Goal: Task Accomplishment & Management: Use online tool/utility

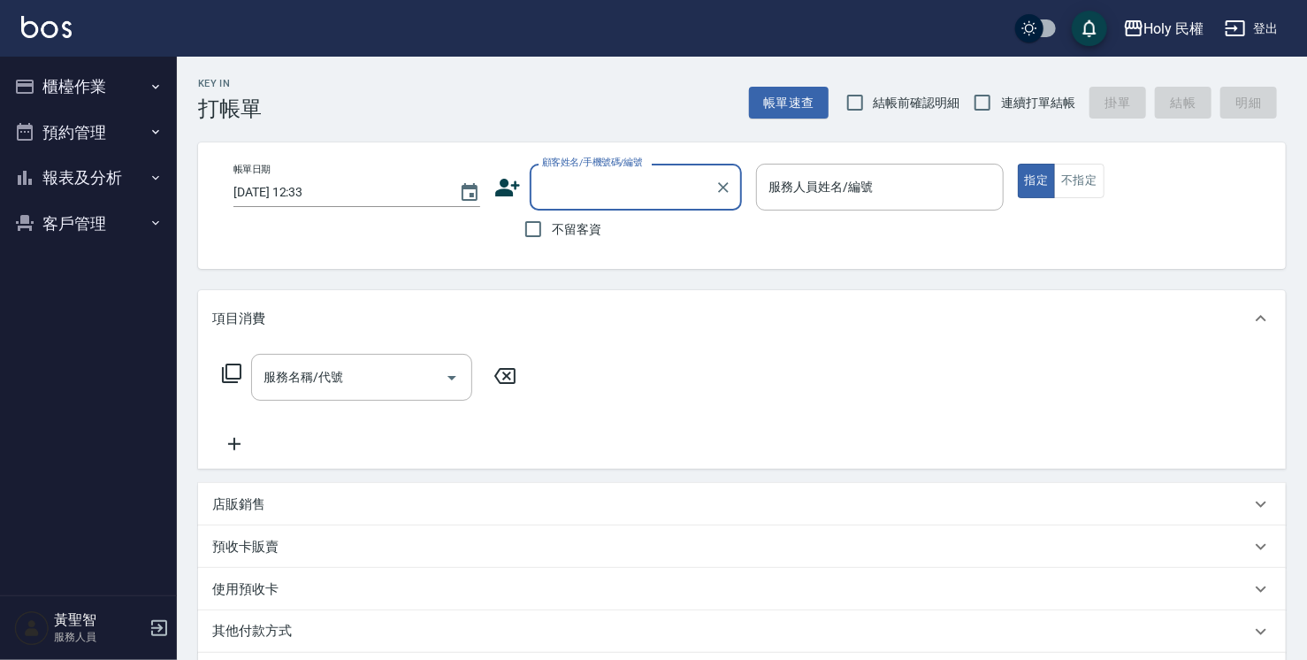
click at [131, 128] on button "預約管理" at bounding box center [88, 133] width 163 height 46
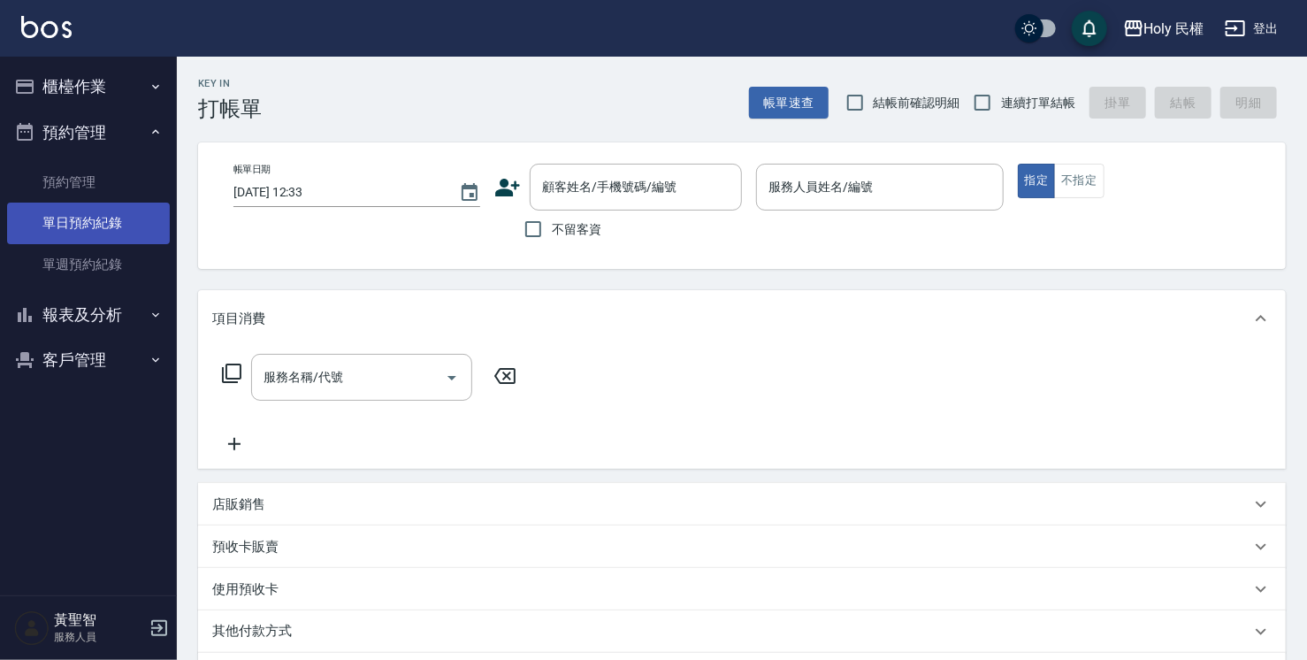
click at [157, 233] on link "單日預約紀錄" at bounding box center [88, 222] width 163 height 41
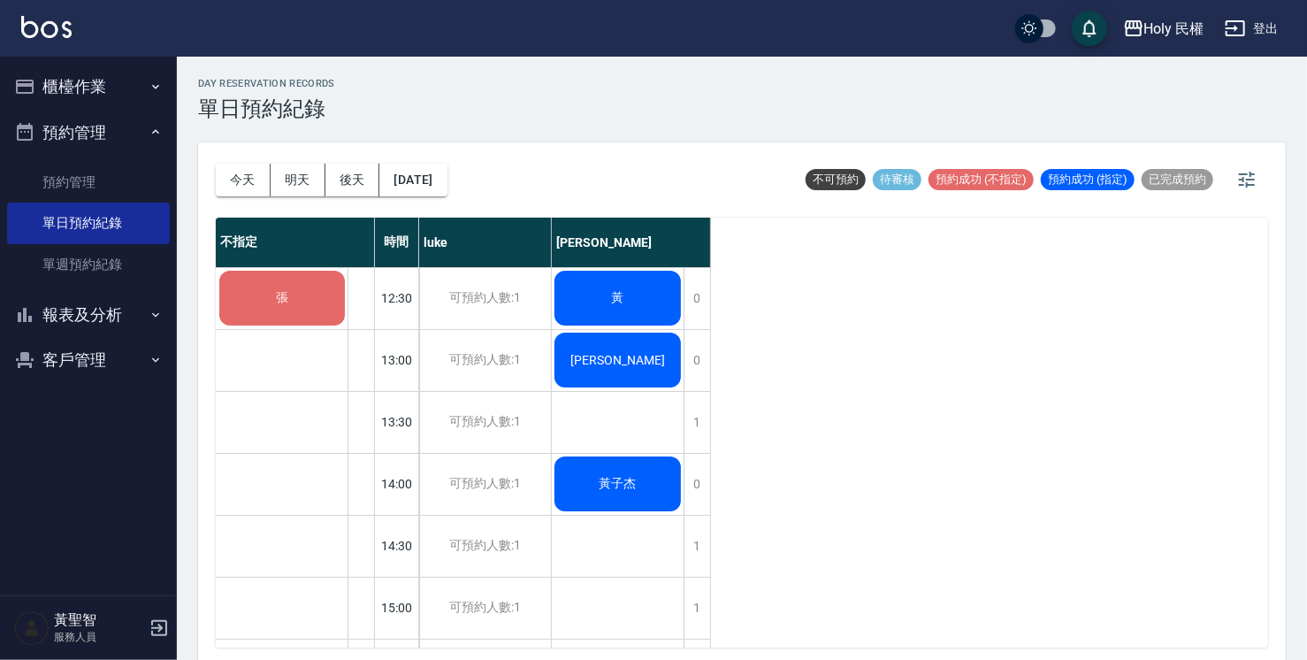
click at [601, 299] on div "黃" at bounding box center [618, 298] width 132 height 60
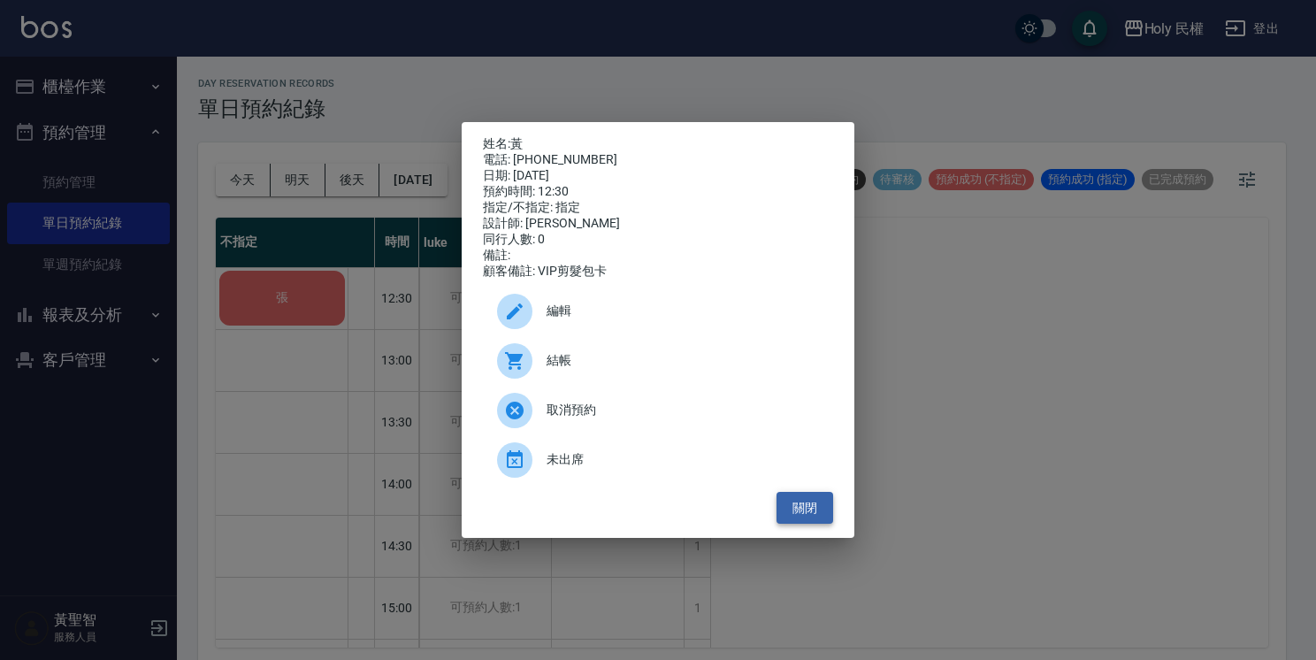
click at [821, 516] on button "關閉" at bounding box center [804, 508] width 57 height 33
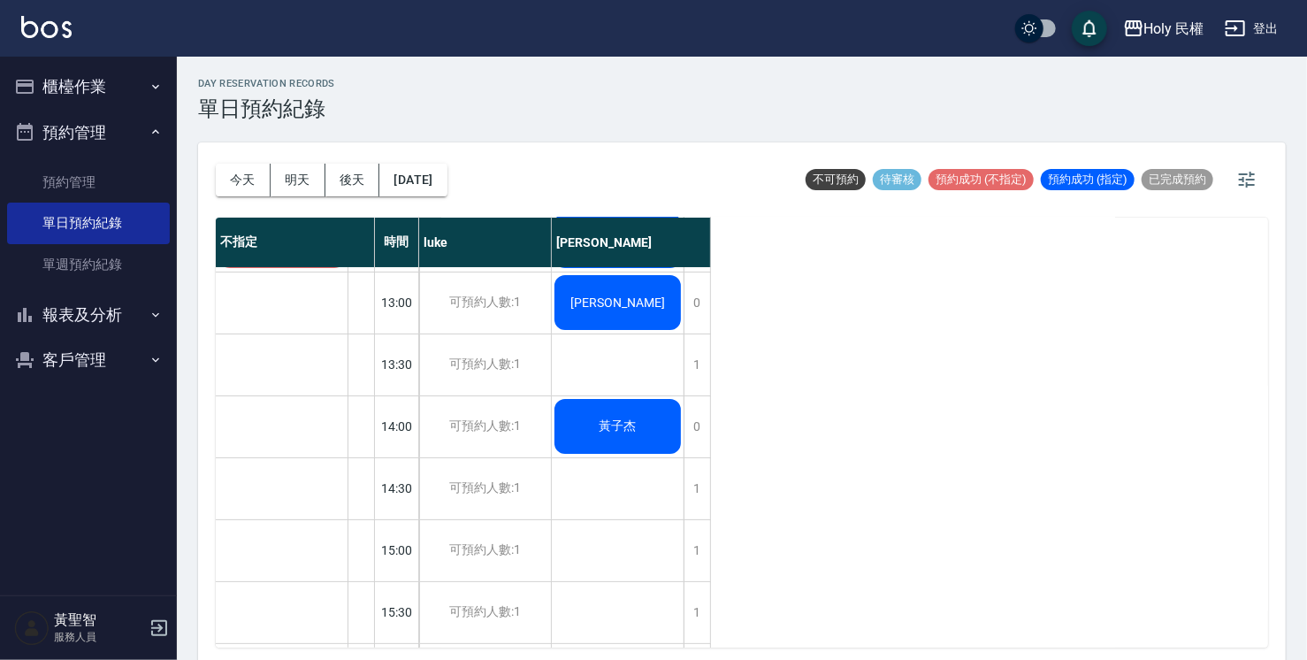
scroll to position [88, 0]
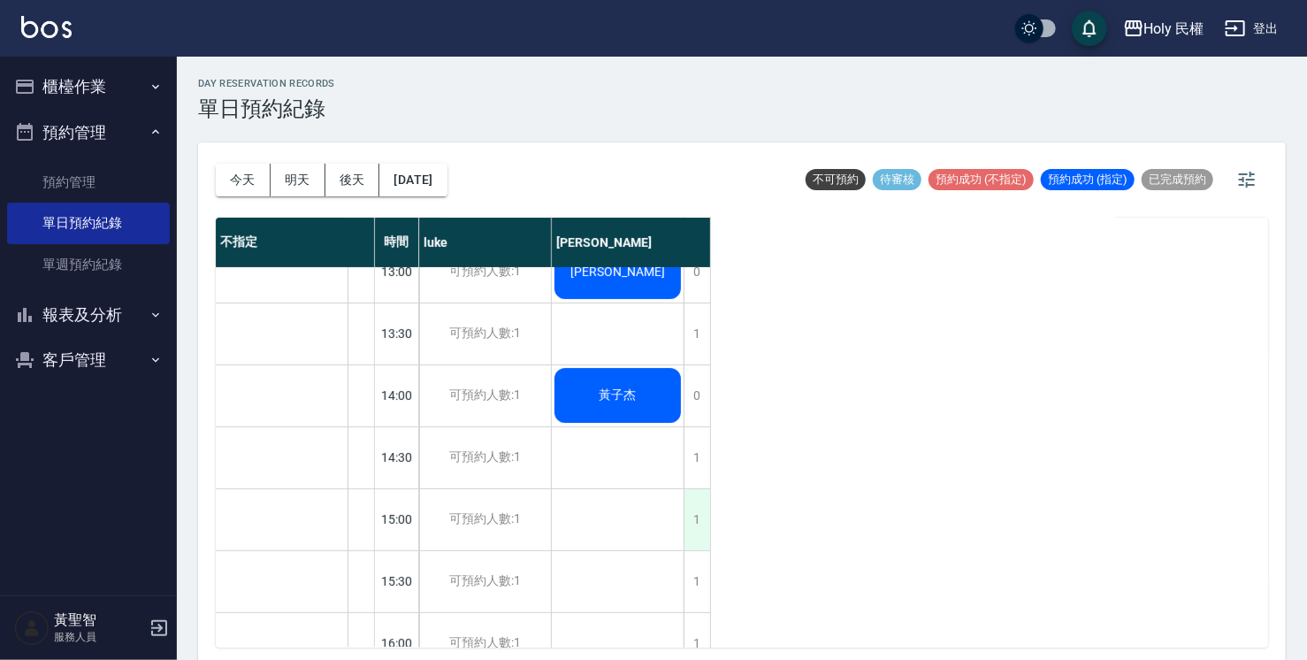
click at [697, 516] on div "1" at bounding box center [697, 519] width 27 height 61
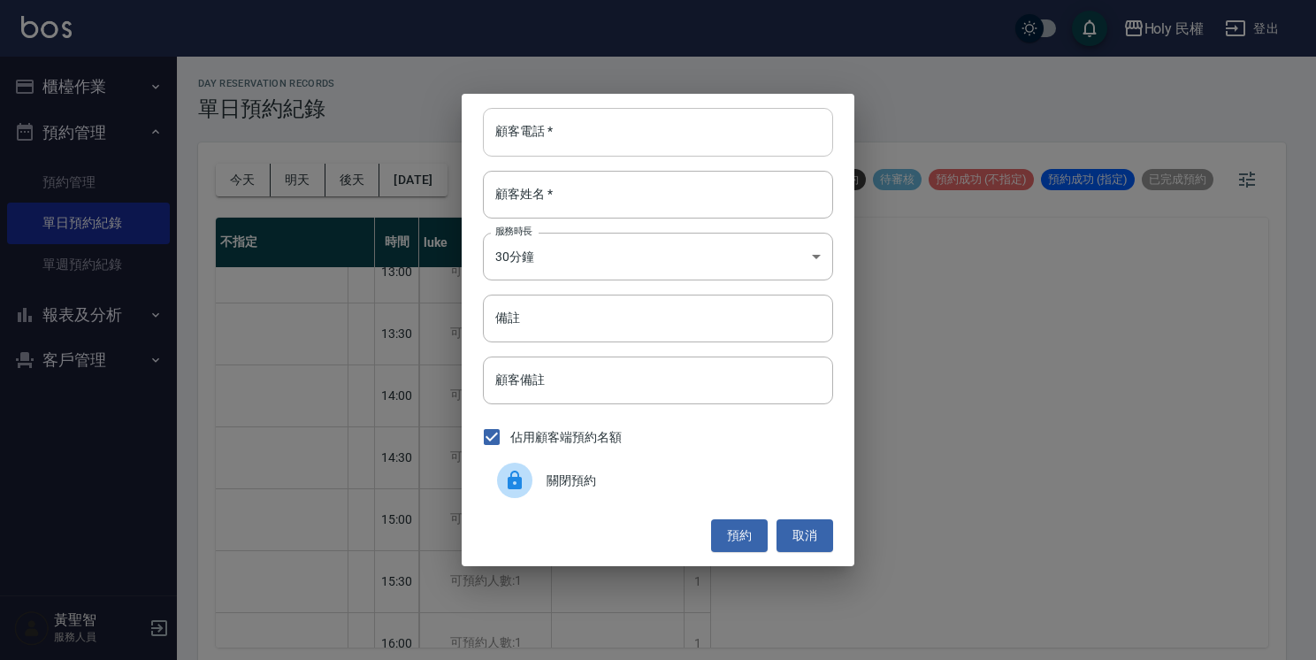
click at [798, 150] on input "顧客電話   *" at bounding box center [658, 132] width 350 height 48
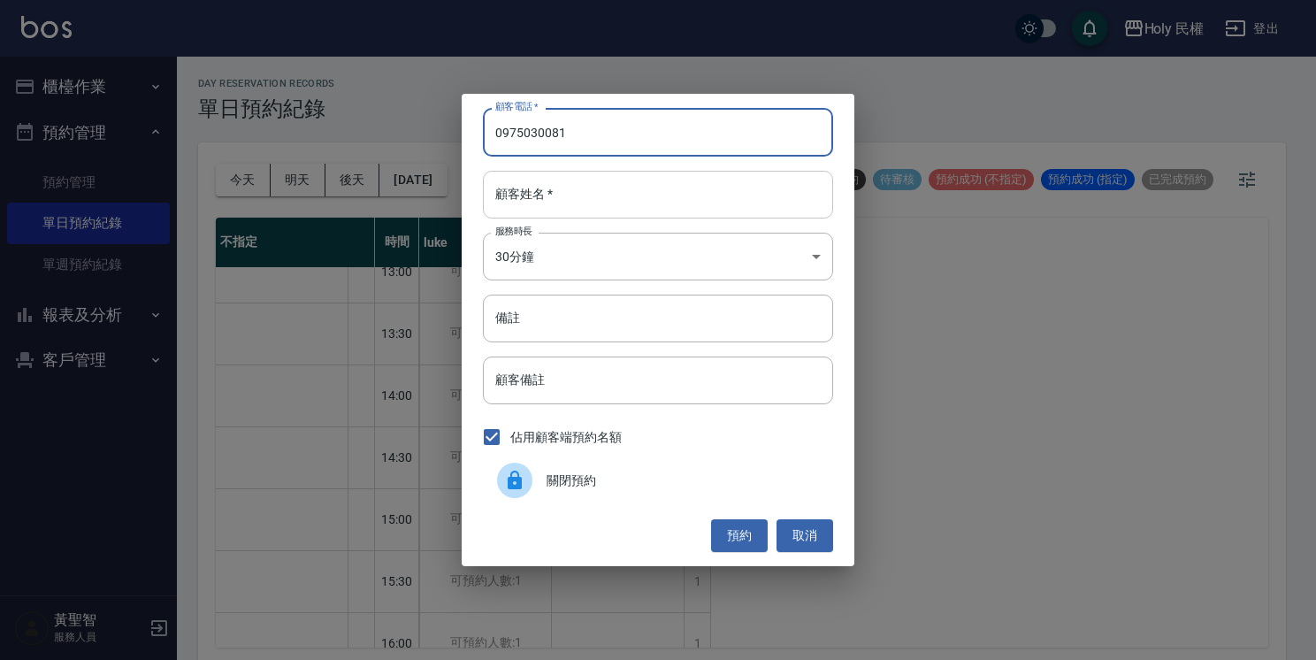
type input "0975030081"
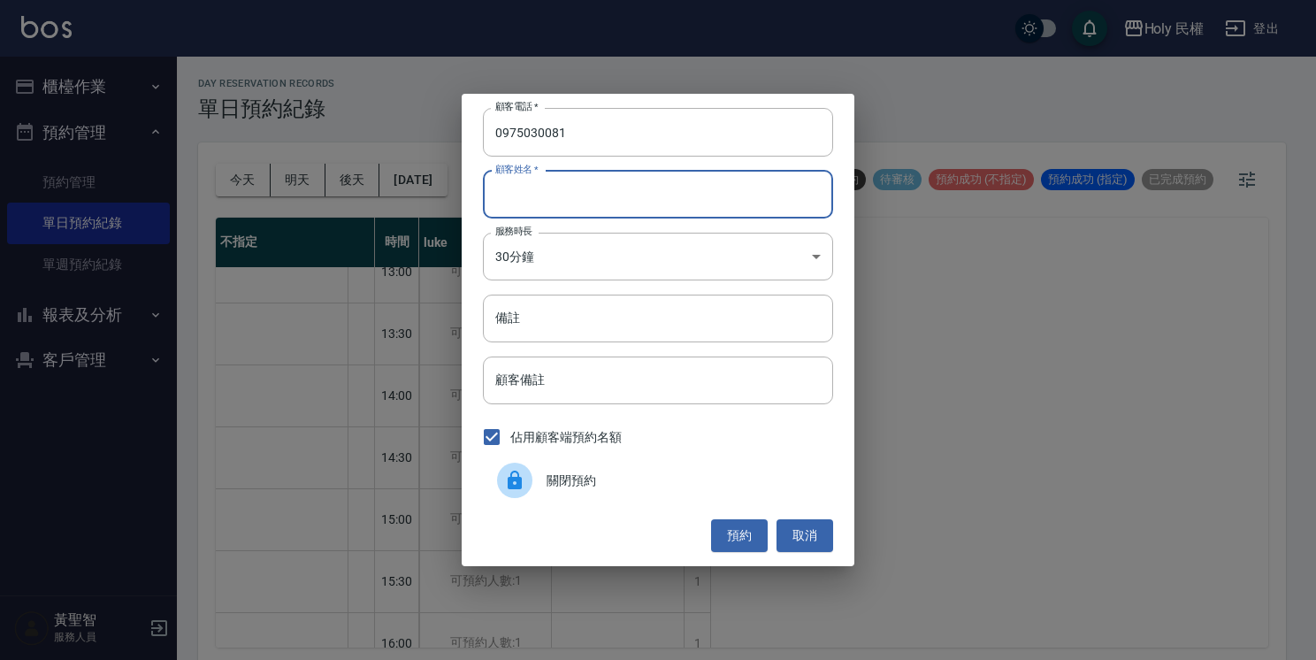
click at [750, 189] on input "顧客姓名   *" at bounding box center [658, 195] width 350 height 48
type input "種"
type input "鍾"
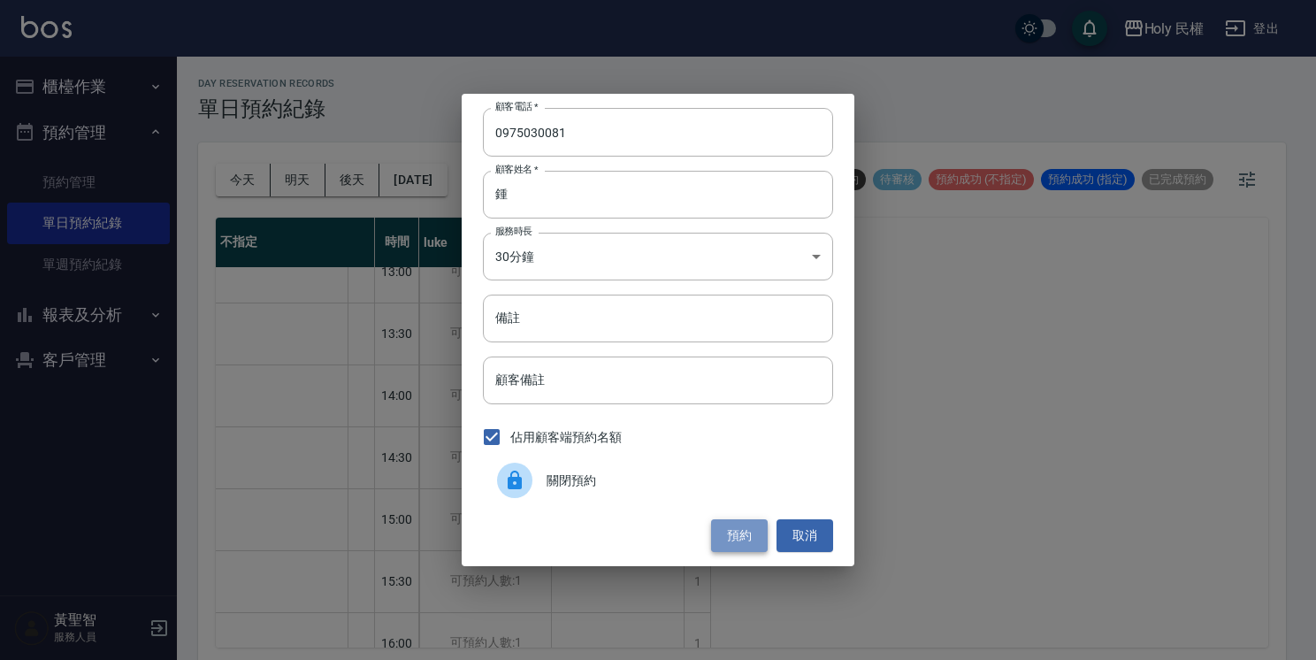
click at [742, 542] on button "預約" at bounding box center [739, 535] width 57 height 33
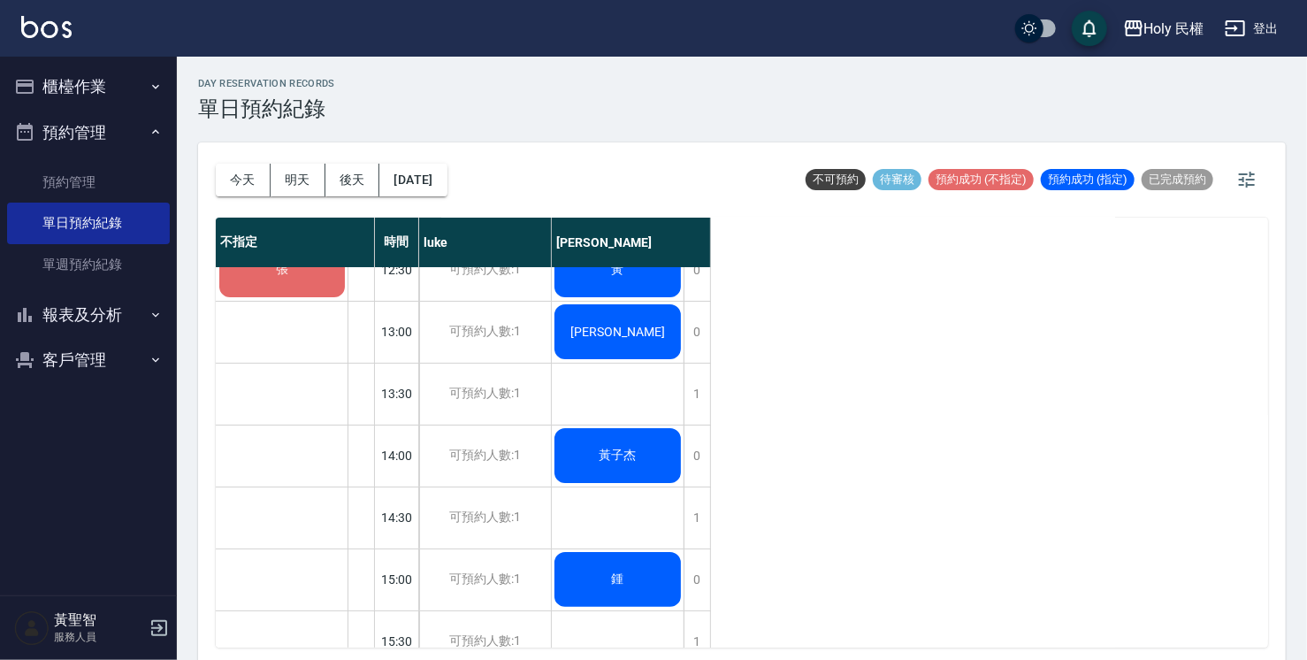
scroll to position [0, 0]
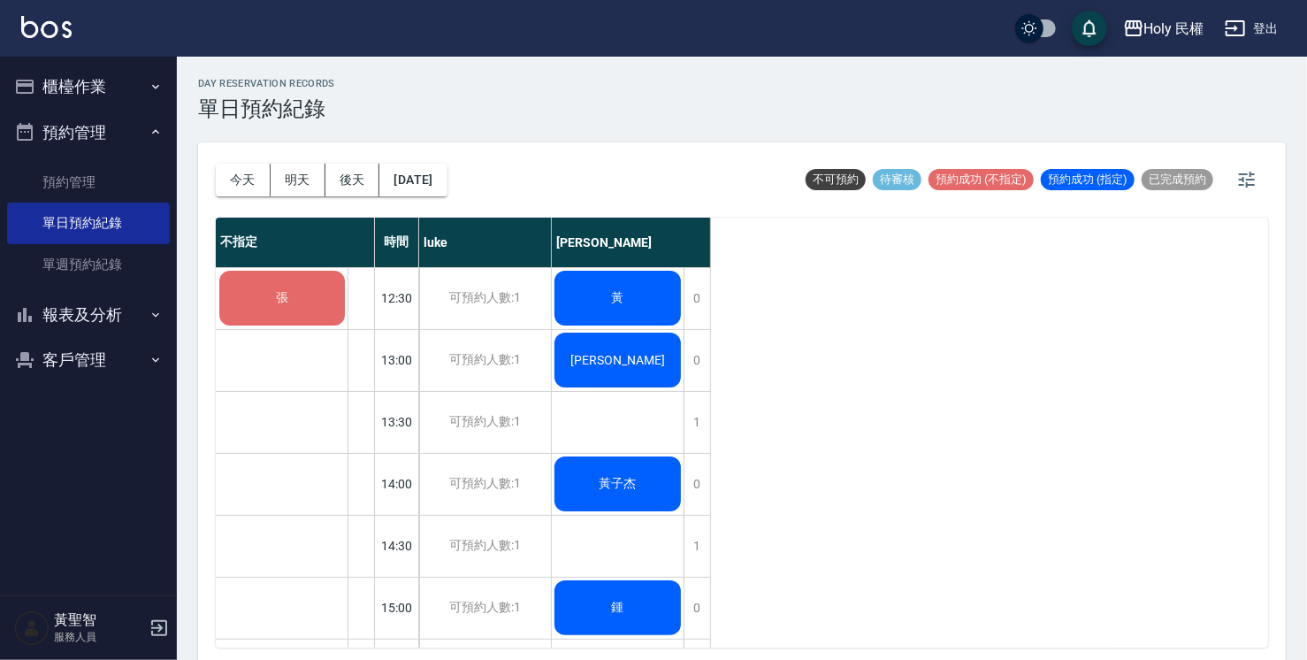
click at [320, 292] on div "張" at bounding box center [282, 298] width 131 height 60
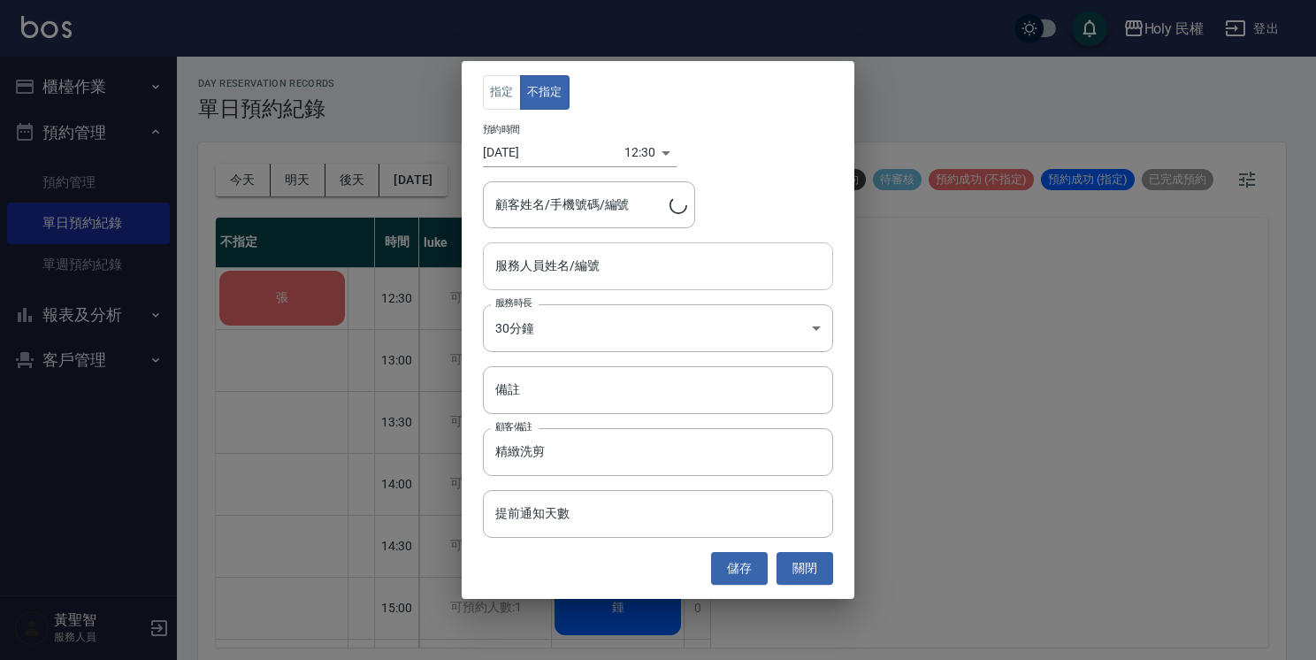
type input "張/0938237101/"
click at [580, 274] on input "服務人員姓名/編號" at bounding box center [658, 265] width 334 height 31
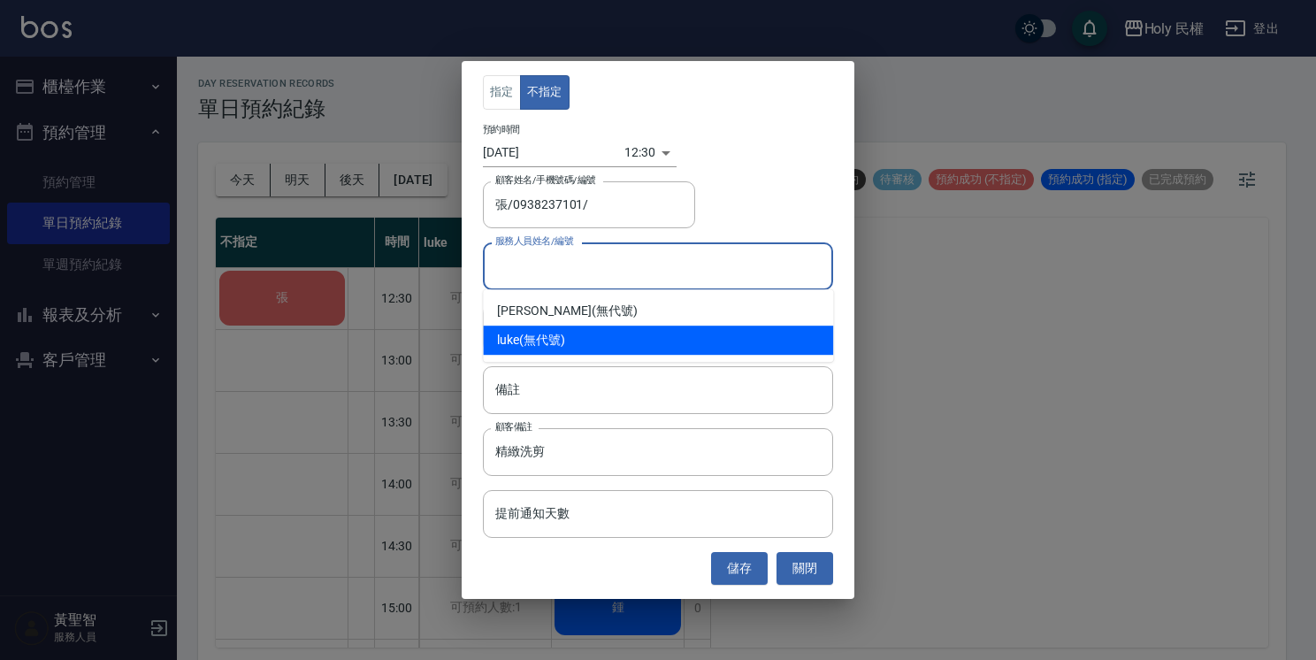
click at [546, 338] on div "luke (無代號)" at bounding box center [658, 339] width 350 height 29
type input "luke(無代號)"
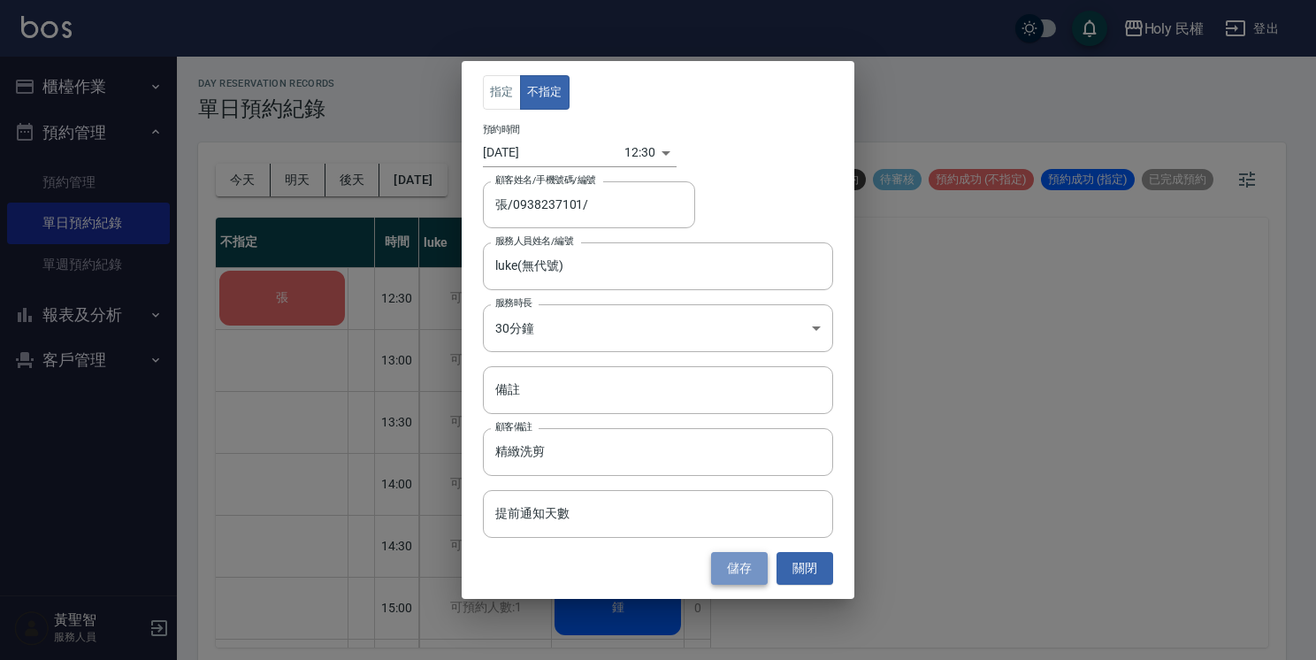
click at [756, 557] on button "儲存" at bounding box center [739, 568] width 57 height 33
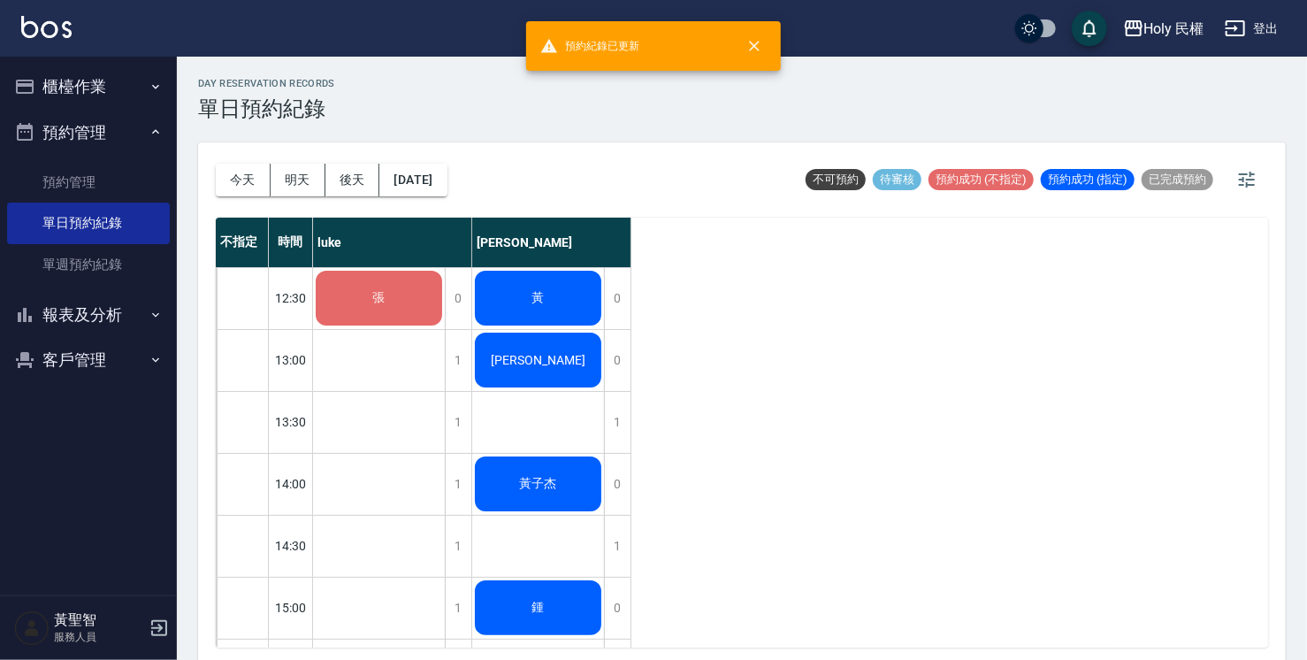
click at [390, 310] on div "張" at bounding box center [379, 298] width 132 height 60
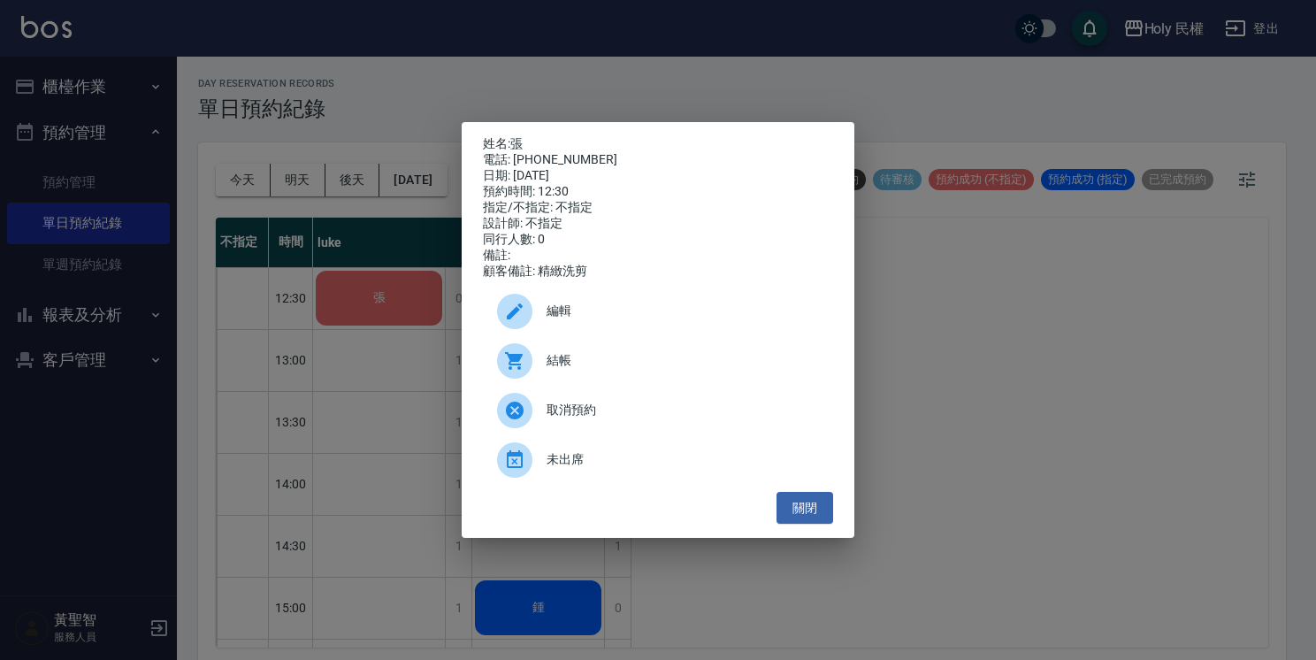
click at [554, 370] on span "結帳" at bounding box center [682, 360] width 272 height 19
click at [798, 516] on button "關閉" at bounding box center [804, 508] width 57 height 33
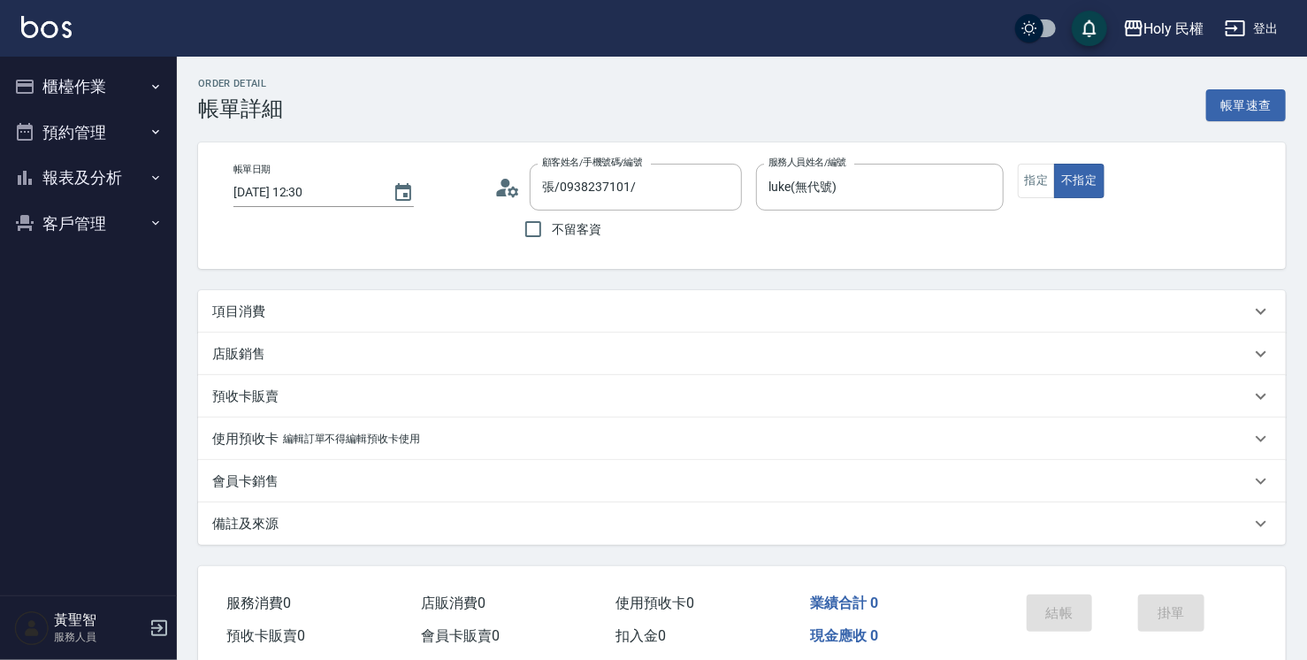
click at [481, 313] on div "項目消費" at bounding box center [731, 311] width 1038 height 19
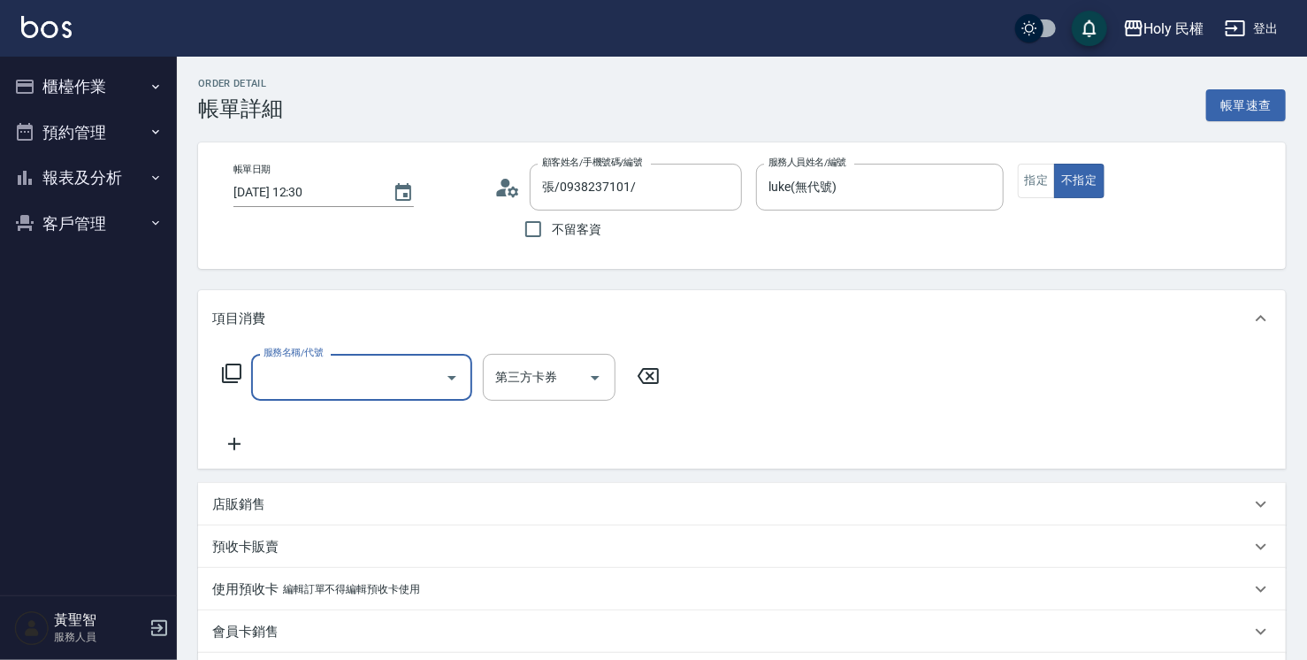
click at [370, 365] on input "服務名稱/代號" at bounding box center [348, 377] width 179 height 31
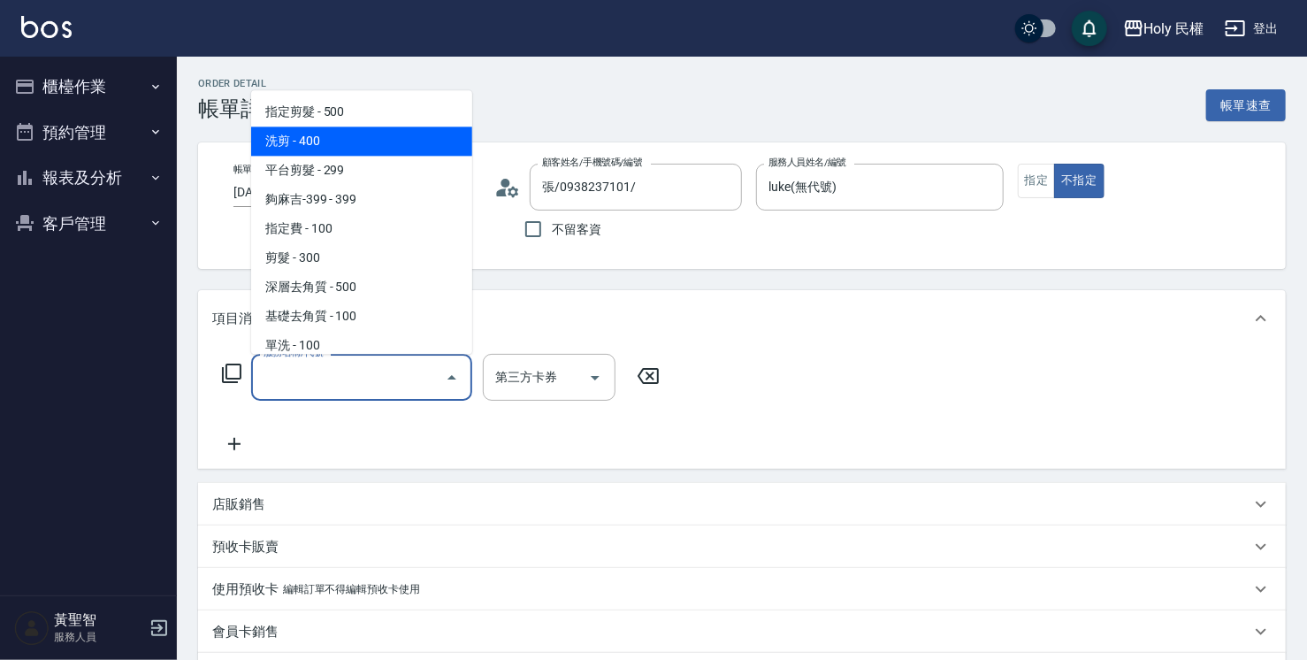
click at [323, 141] on span "洗剪 - 400" at bounding box center [361, 140] width 221 height 29
type input "洗剪(3)"
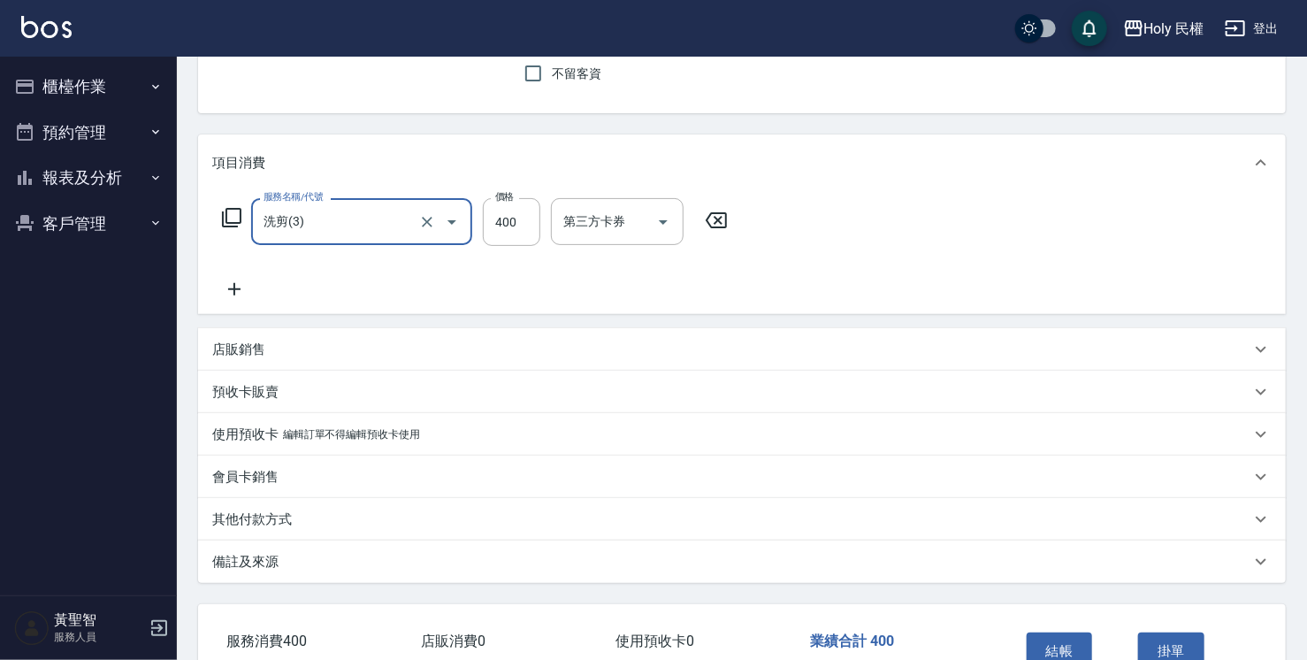
scroll to position [267, 0]
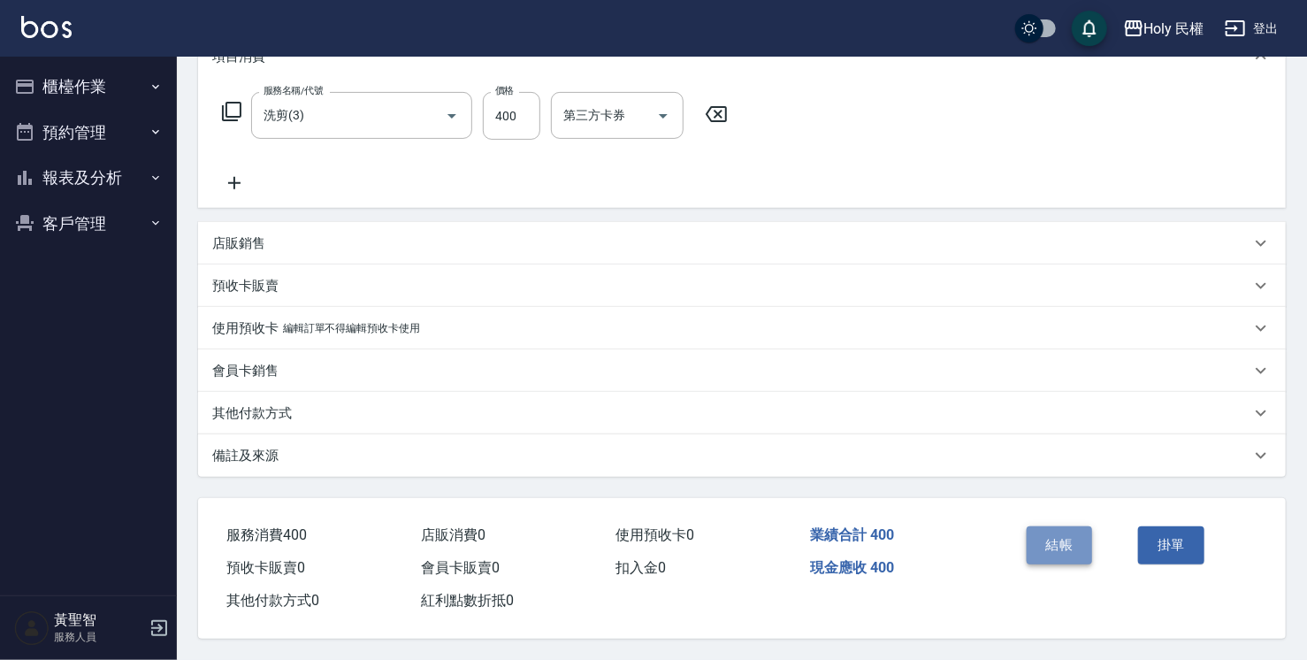
click at [1053, 543] on button "結帳" at bounding box center [1060, 544] width 66 height 37
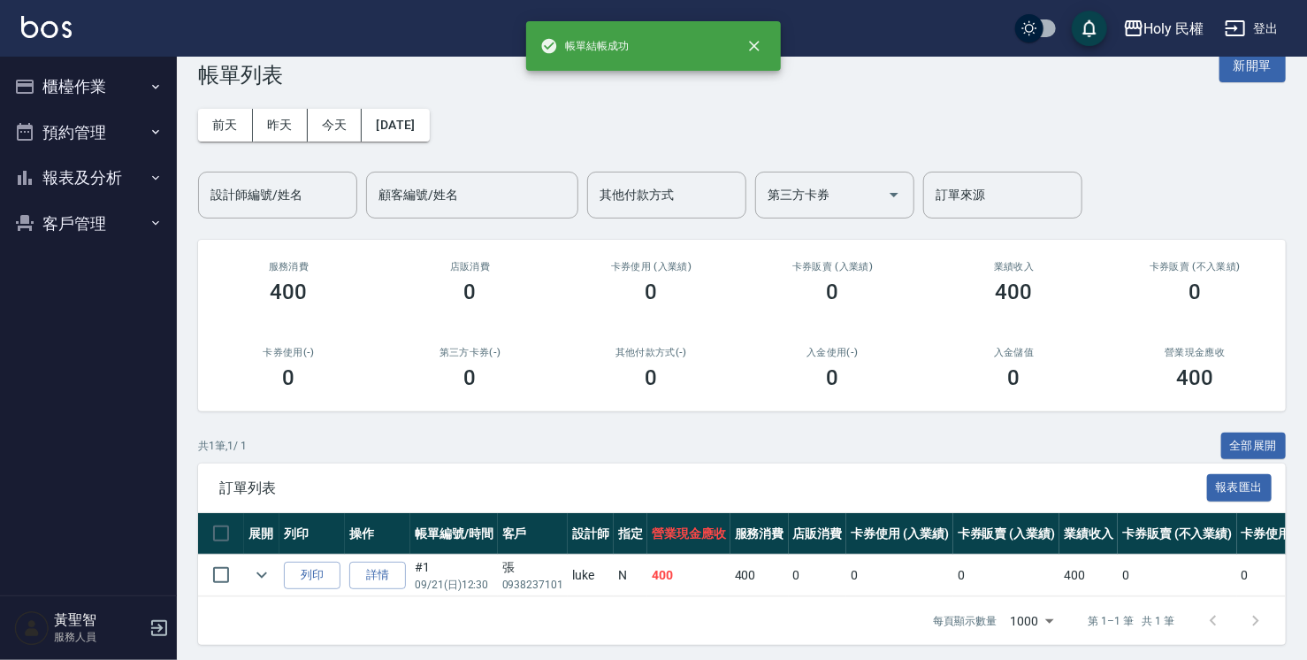
scroll to position [52, 0]
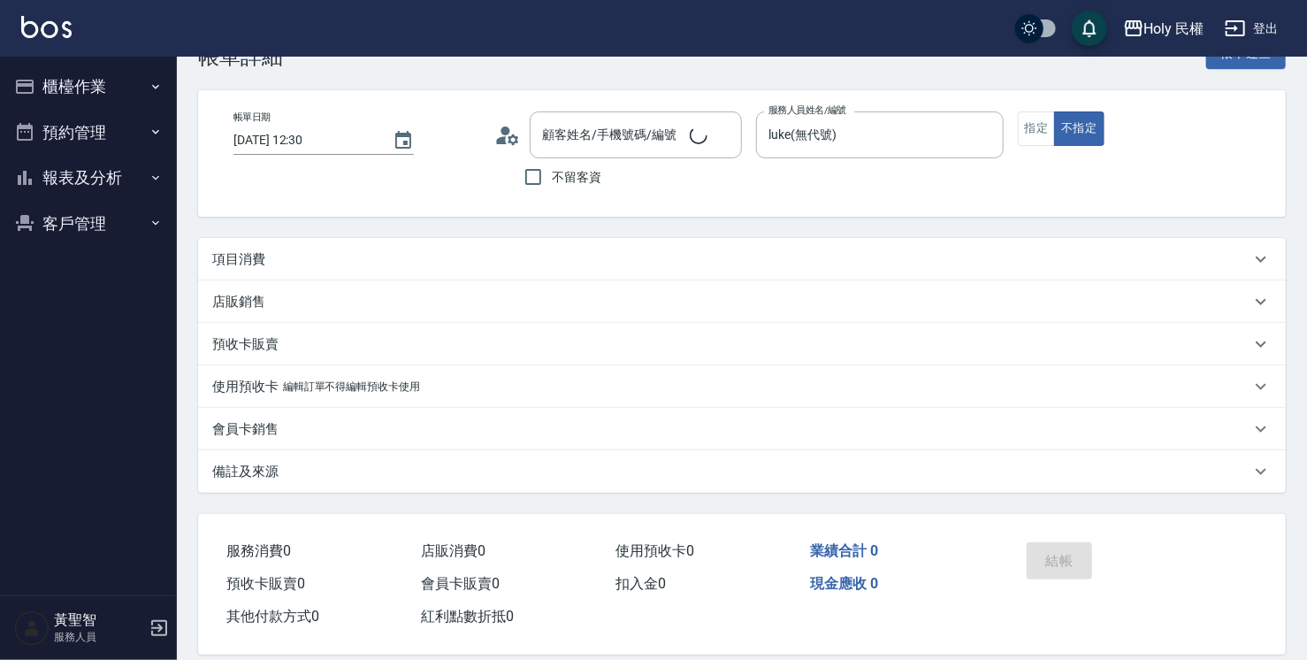
scroll to position [73, 0]
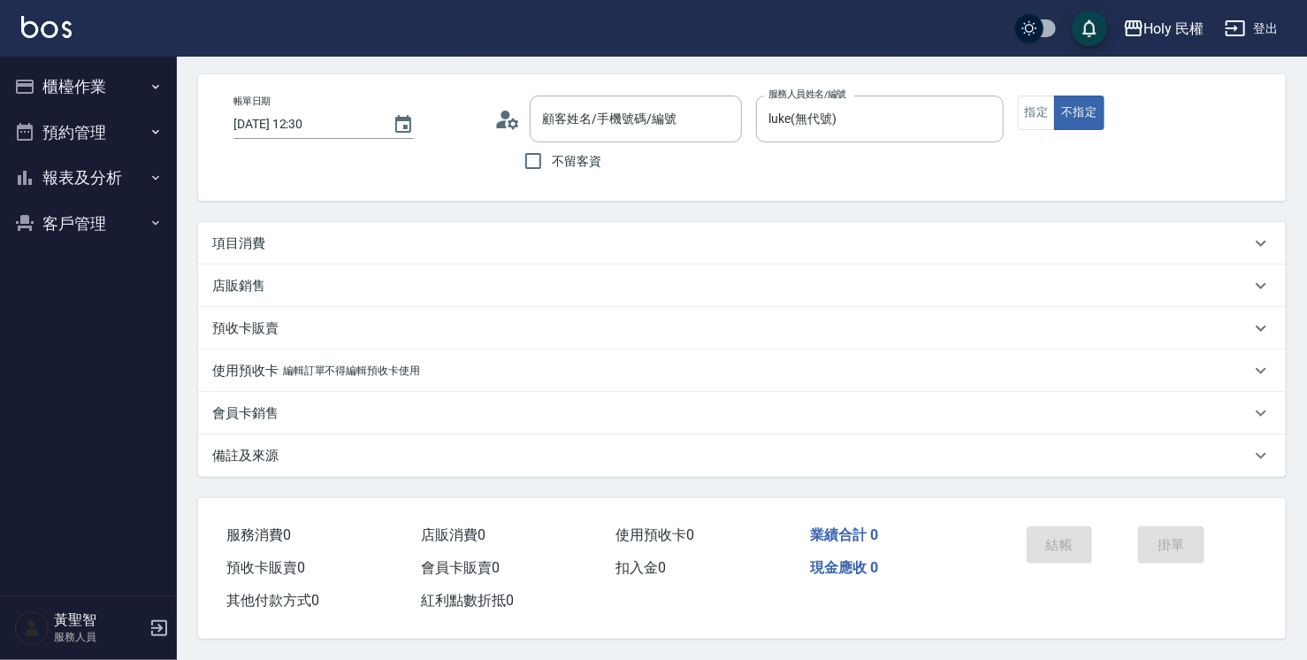
type input "張/0938237101/"
click at [71, 90] on button "櫃檯作業" at bounding box center [88, 87] width 163 height 46
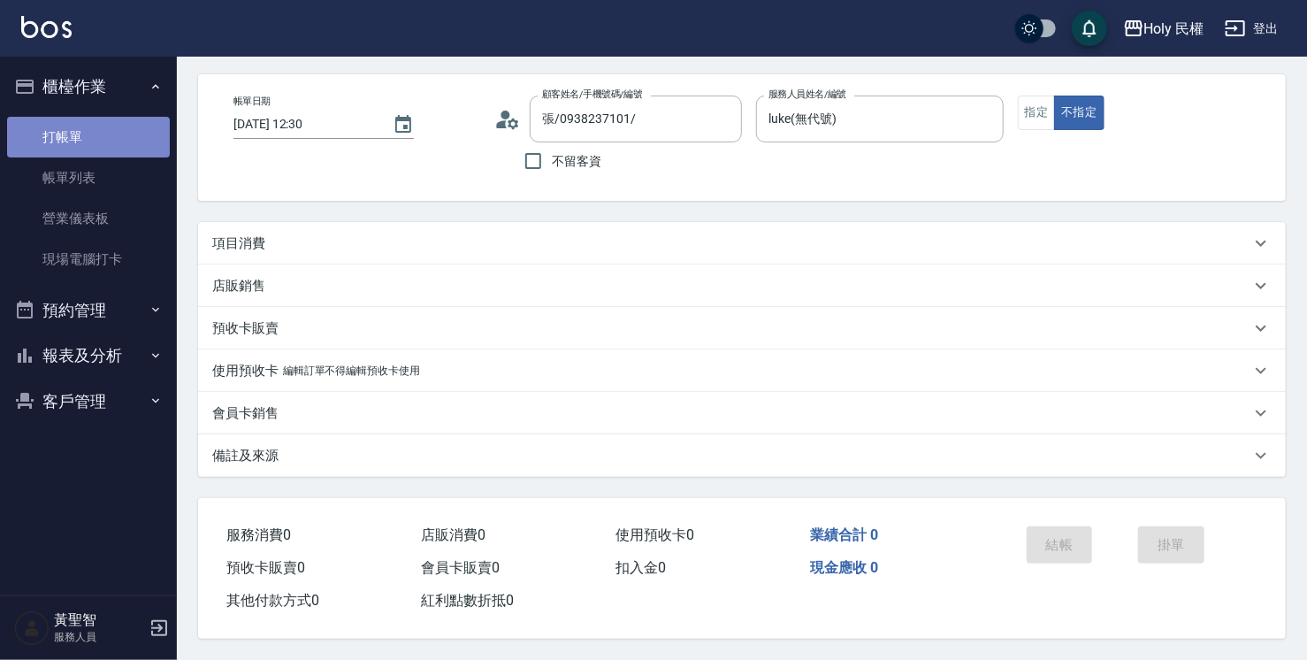
click at [92, 139] on link "打帳單" at bounding box center [88, 137] width 163 height 41
